Goal: Information Seeking & Learning: Get advice/opinions

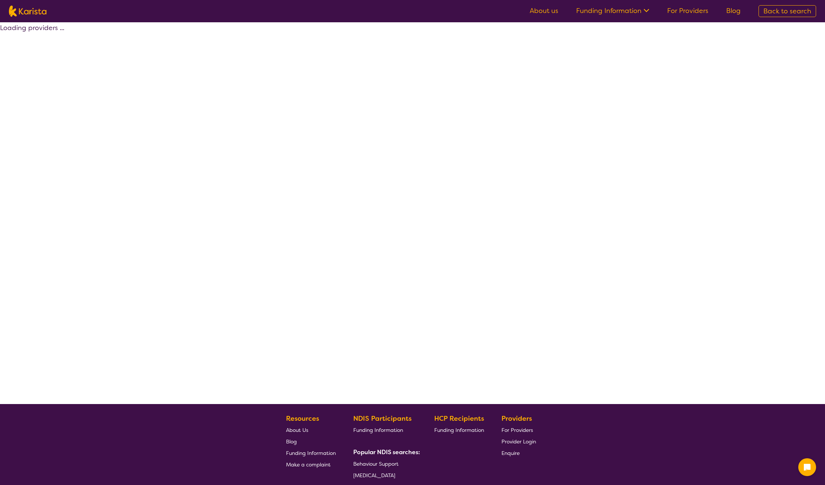
select select "by_score"
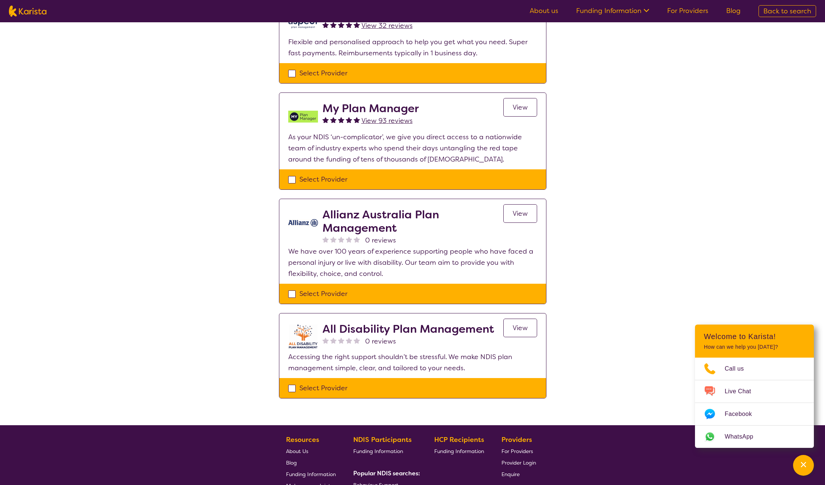
scroll to position [334, 0]
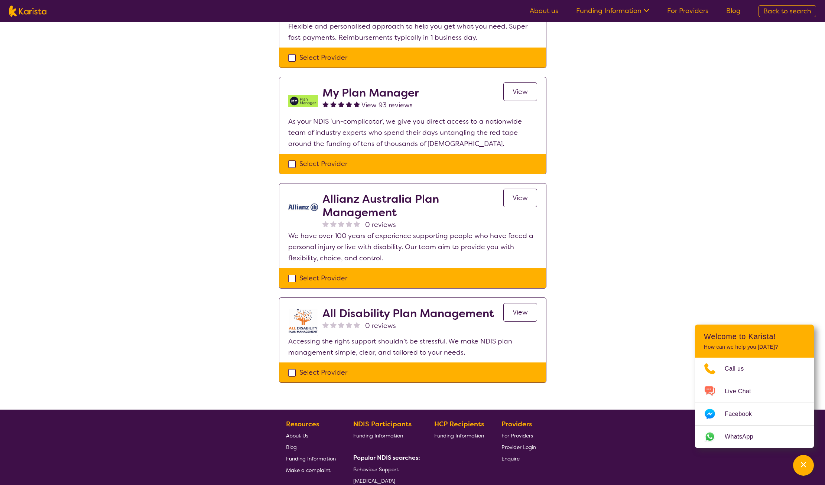
click at [513, 311] on span "View" at bounding box center [520, 312] width 15 height 9
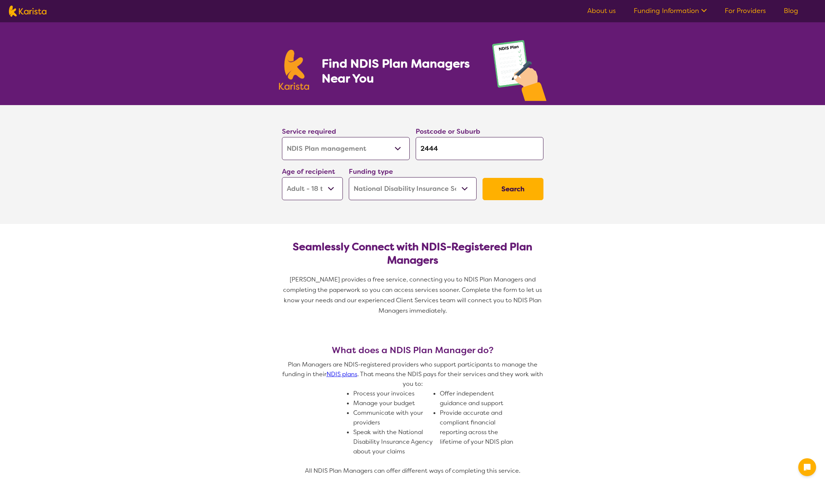
select select "NDIS Plan management"
select select "AD"
select select "NDIS"
select select "NDIS Plan management"
select select "AD"
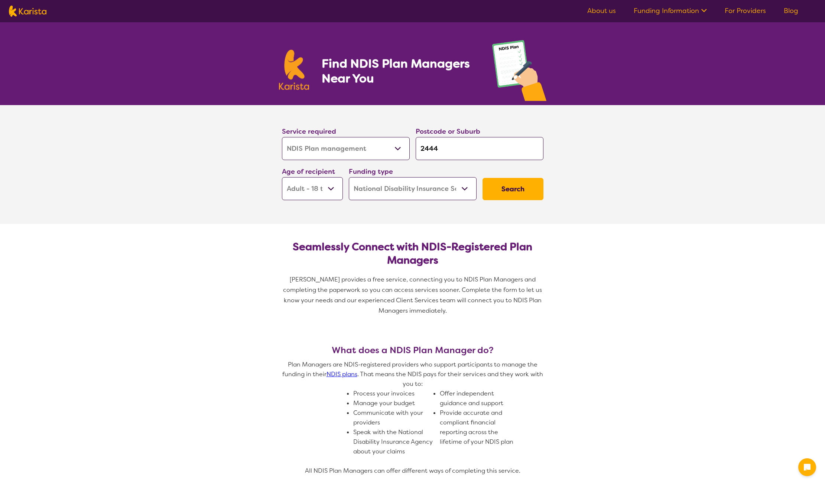
select select "NDIS"
click at [429, 148] on input "2444" at bounding box center [480, 148] width 128 height 23
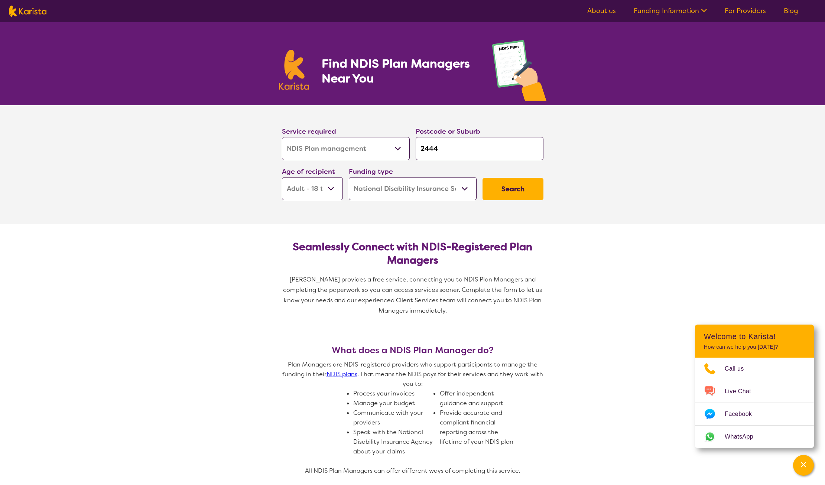
type input "o"
type input "i"
type input "in"
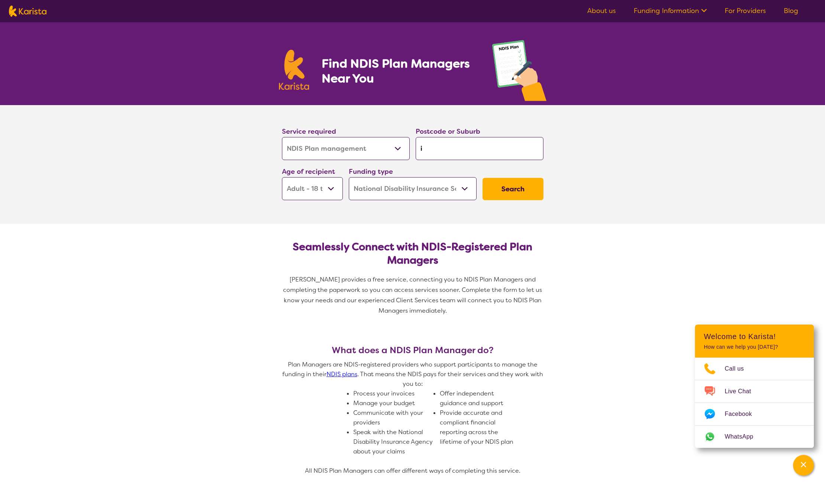
type input "in"
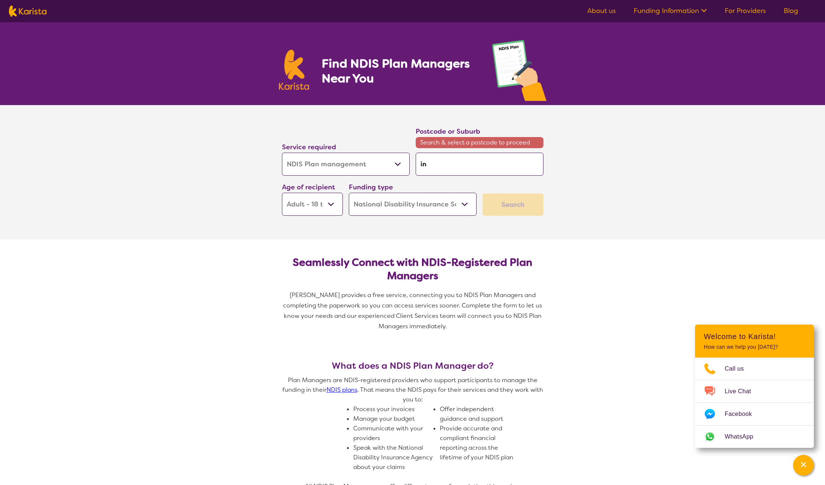
type input "inj"
type input "inju"
type input "injun"
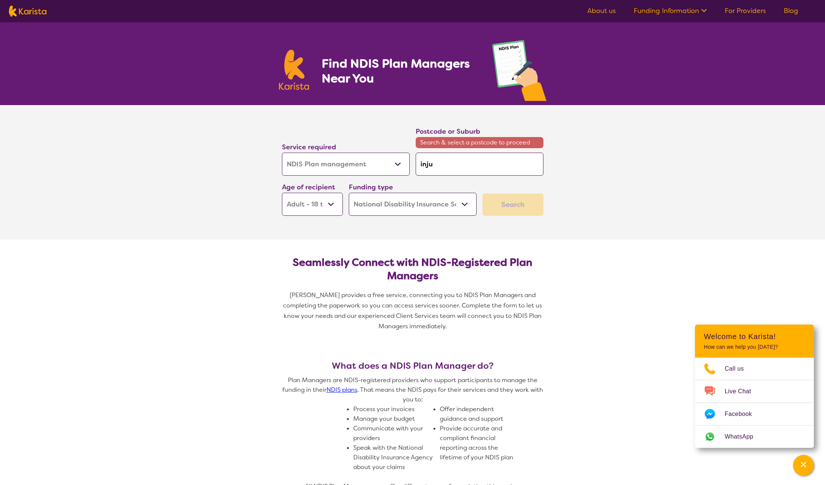
type input "injun"
type input "injune"
click at [434, 186] on em "Injune" at bounding box center [430, 185] width 19 height 8
type input "4454"
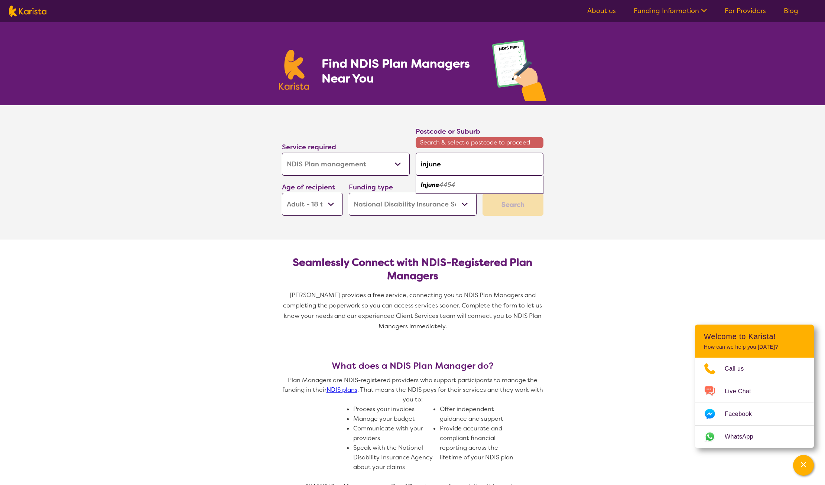
type input "4454"
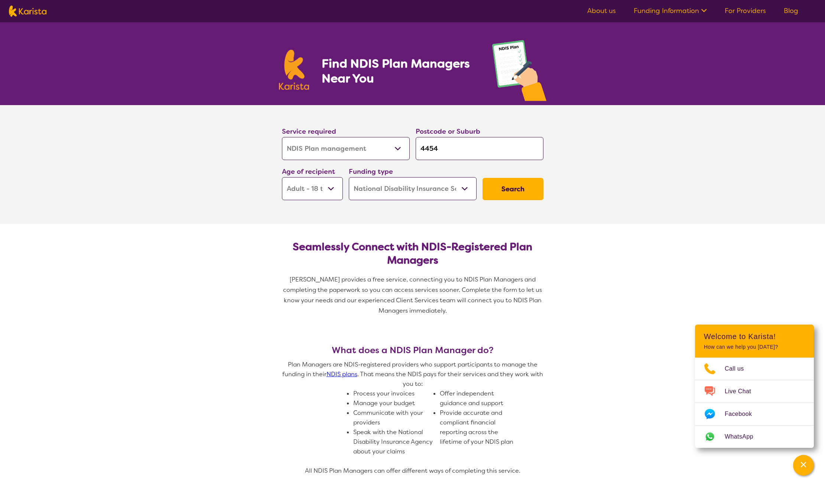
click at [517, 186] on button "Search" at bounding box center [513, 189] width 61 height 22
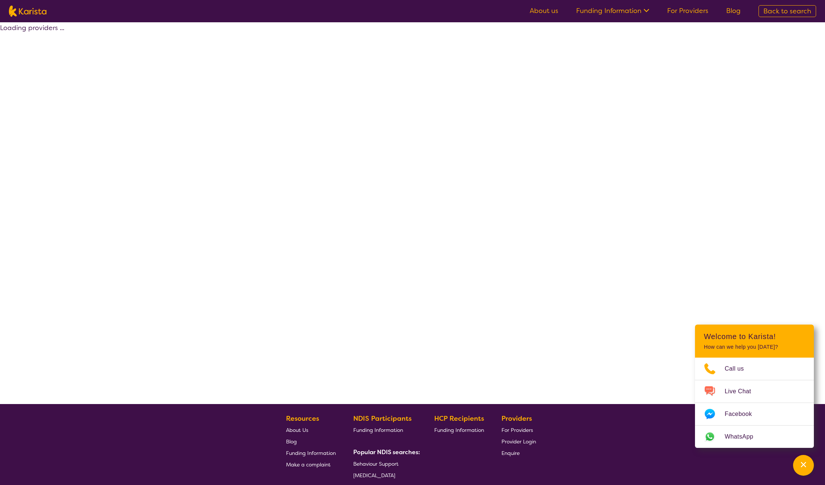
select select "by_score"
